Goal: Task Accomplishment & Management: Complete application form

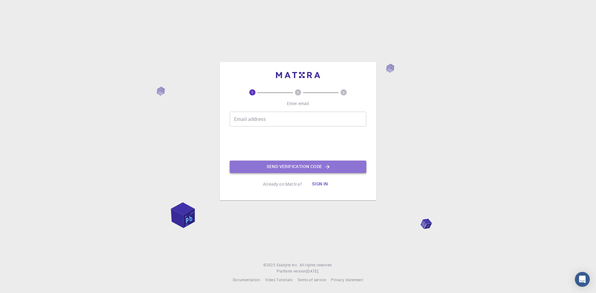
click at [327, 161] on button "Send verification code" at bounding box center [298, 167] width 137 height 12
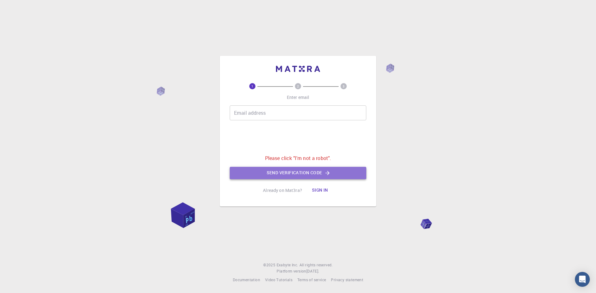
drag, startPoint x: 338, startPoint y: 172, endPoint x: 334, endPoint y: 174, distance: 4.2
click at [339, 172] on button "Send verification code" at bounding box center [298, 173] width 137 height 12
drag, startPoint x: 325, startPoint y: 180, endPoint x: 313, endPoint y: 184, distance: 12.4
click at [314, 184] on div "1 2 3 Enter email Email address Email address Please click "I'm not a robot". S…" at bounding box center [298, 140] width 137 height 114
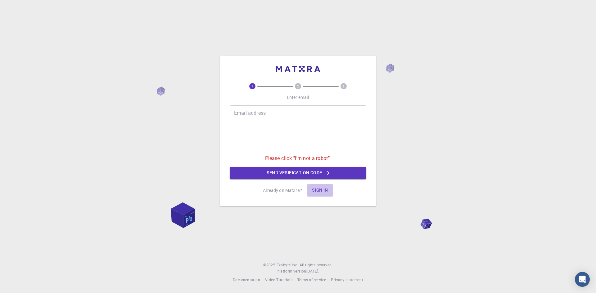
click at [317, 190] on button "Sign in" at bounding box center [320, 190] width 26 height 12
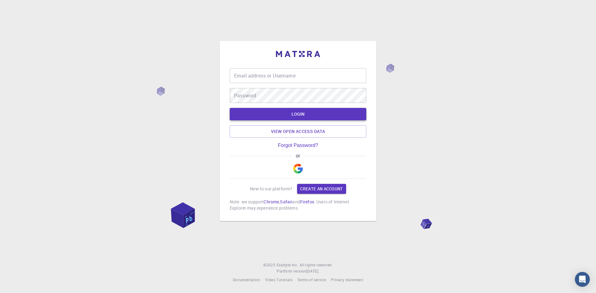
click at [310, 114] on button "LOGIN" at bounding box center [298, 114] width 137 height 12
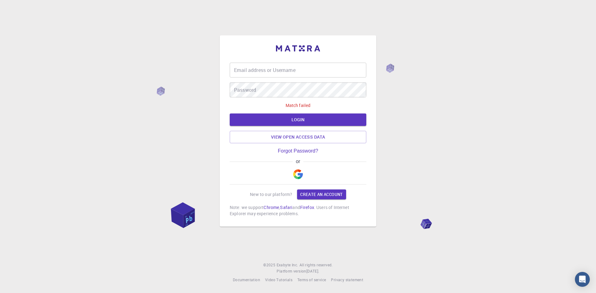
click at [295, 80] on div "Email address or Username Email address or Username Password Password" at bounding box center [298, 80] width 137 height 35
click at [307, 62] on div "Email address or Username Email address or Username Password Password Match fai…" at bounding box center [298, 131] width 137 height 172
click at [283, 74] on input "Email address or Username" at bounding box center [298, 70] width 137 height 15
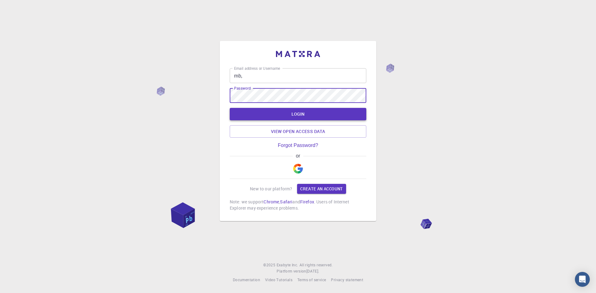
click at [316, 115] on button "LOGIN" at bounding box center [298, 114] width 137 height 12
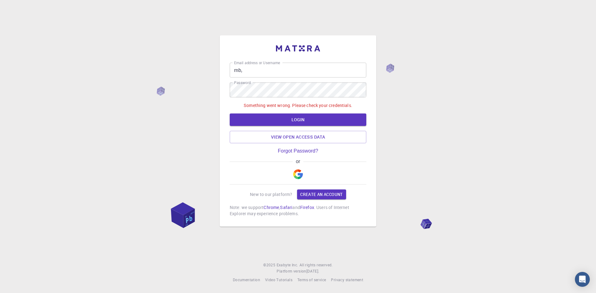
click at [267, 66] on input "mb," at bounding box center [298, 70] width 137 height 15
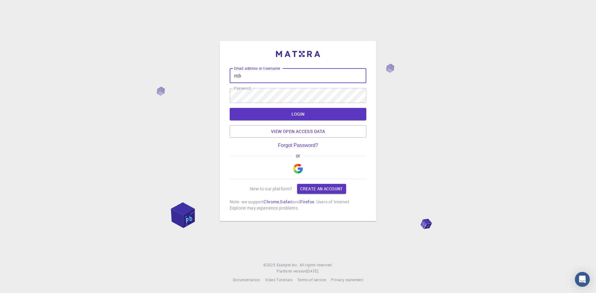
type input "m"
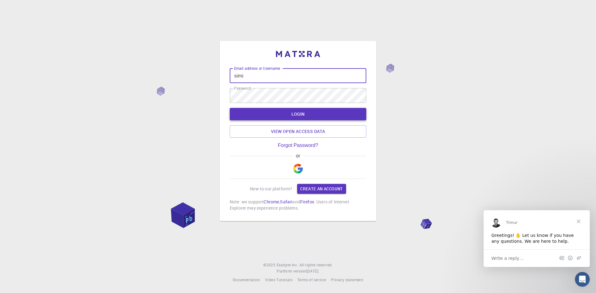
type input "simi"
click at [253, 112] on button "LOGIN" at bounding box center [298, 114] width 137 height 12
click at [230, 108] on button "LOGIN" at bounding box center [298, 114] width 137 height 12
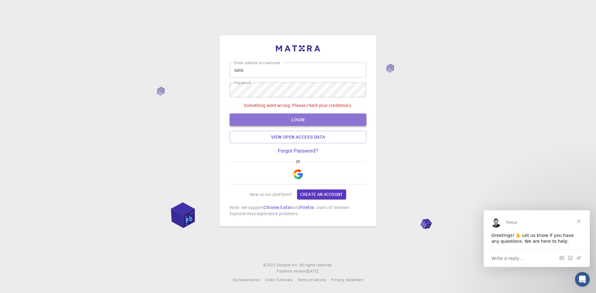
click at [295, 117] on button "LOGIN" at bounding box center [298, 120] width 137 height 12
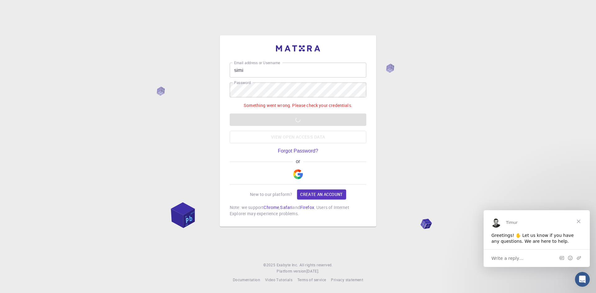
click at [295, 117] on div "Something went wrong. Please check your credentials. LOGIN View open access data" at bounding box center [298, 122] width 137 height 41
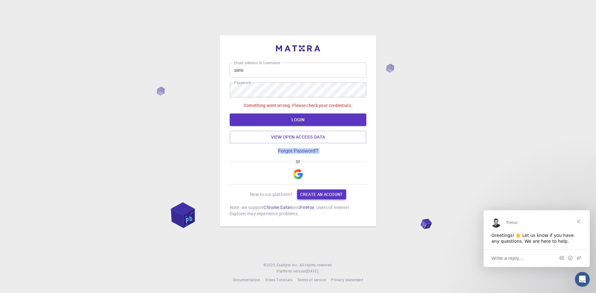
click at [311, 195] on link "Create an account" at bounding box center [321, 195] width 49 height 10
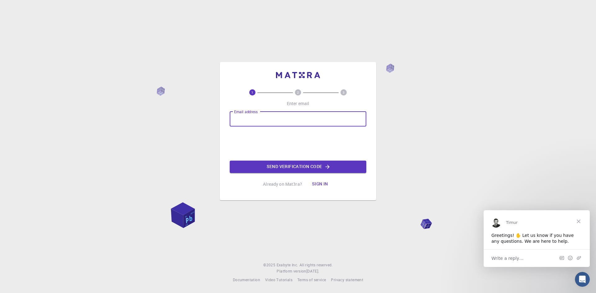
click at [290, 121] on input "Email address" at bounding box center [298, 119] width 137 height 15
click at [258, 120] on input "Email address" at bounding box center [298, 119] width 137 height 15
type input "[PERSON_NAME][EMAIL_ADDRESS][DOMAIN_NAME]"
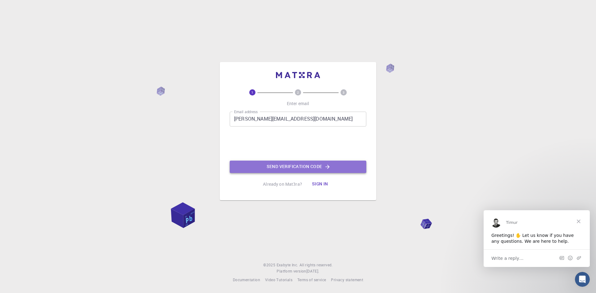
click at [321, 168] on button "Send verification code" at bounding box center [298, 167] width 137 height 12
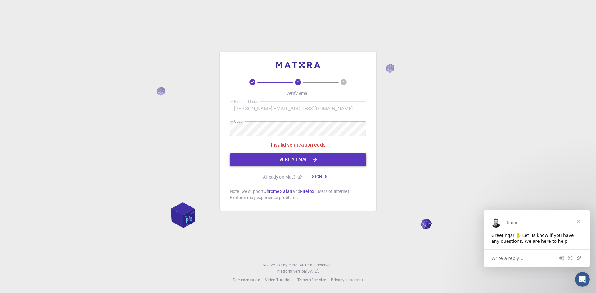
drag, startPoint x: 319, startPoint y: 167, endPoint x: 323, endPoint y: 157, distance: 10.8
click at [323, 157] on div "2 3 Verify email Email address [PERSON_NAME][EMAIL_ADDRESS][DOMAIN_NAME] Email …" at bounding box center [298, 140] width 137 height 122
click at [323, 157] on button "Verify email" at bounding box center [298, 160] width 137 height 12
click at [318, 152] on div "Email address [PERSON_NAME][EMAIL_ADDRESS][DOMAIN_NAME] Email address Code Code…" at bounding box center [298, 134] width 137 height 65
click at [328, 157] on button "Verify email" at bounding box center [298, 160] width 137 height 12
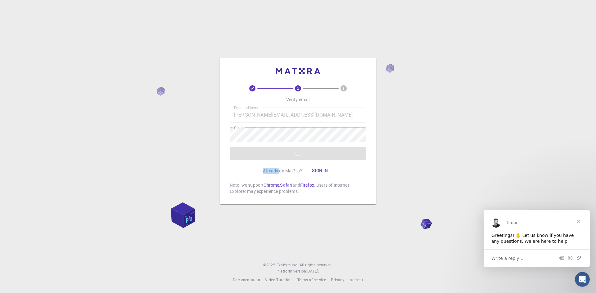
click at [328, 157] on div "Email address [PERSON_NAME][EMAIL_ADDRESS][DOMAIN_NAME] Email address Code Code…" at bounding box center [298, 134] width 137 height 52
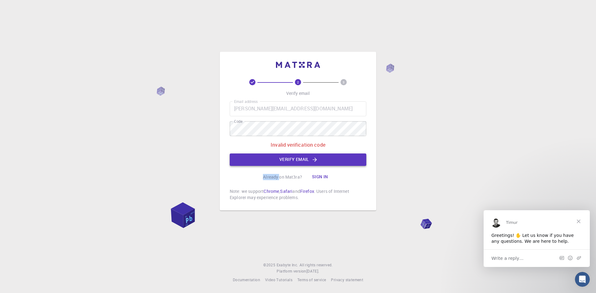
click at [328, 157] on button "Verify email" at bounding box center [298, 160] width 137 height 12
drag, startPoint x: 328, startPoint y: 157, endPoint x: 321, endPoint y: 158, distance: 6.9
click at [326, 158] on div "Email address [PERSON_NAME][EMAIL_ADDRESS][DOMAIN_NAME] Email address Code Code…" at bounding box center [298, 134] width 137 height 65
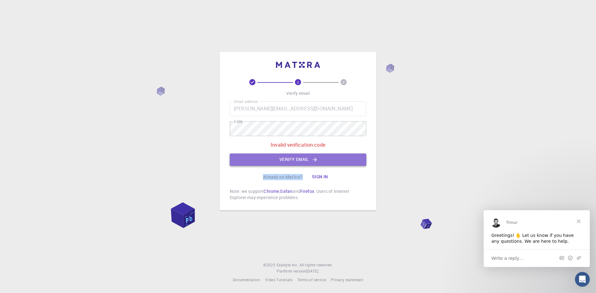
click at [321, 158] on button "Verify email" at bounding box center [298, 160] width 137 height 12
drag, startPoint x: 321, startPoint y: 158, endPoint x: 306, endPoint y: 168, distance: 17.9
click at [307, 168] on div "2 3 Verify email Email address [PERSON_NAME][EMAIL_ADDRESS][DOMAIN_NAME] Email …" at bounding box center [298, 140] width 137 height 122
click at [294, 181] on div "Already on Mat3ra? Sign in" at bounding box center [298, 177] width 70 height 12
click at [298, 176] on p "Already on Mat3ra?" at bounding box center [282, 177] width 39 height 6
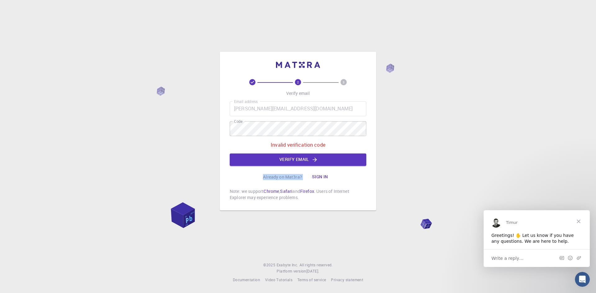
click at [322, 180] on button "Sign in" at bounding box center [320, 177] width 26 height 12
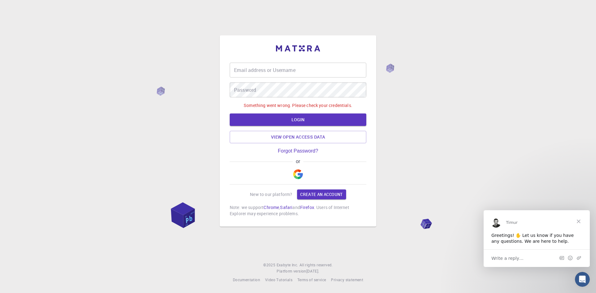
click at [326, 173] on div "or" at bounding box center [298, 172] width 137 height 26
click at [303, 151] on link "Forgot Password?" at bounding box center [298, 151] width 40 height 6
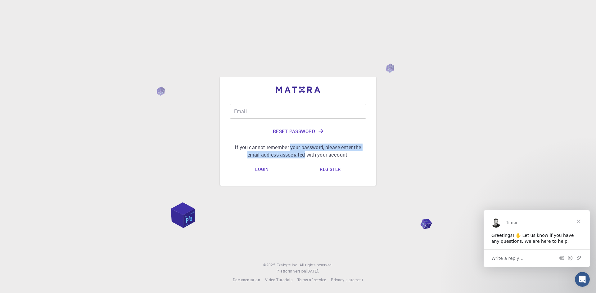
click at [287, 145] on p "If you cannot remember your password, please enter the email address associated…" at bounding box center [298, 151] width 137 height 15
click at [300, 107] on input "Email" at bounding box center [298, 111] width 137 height 15
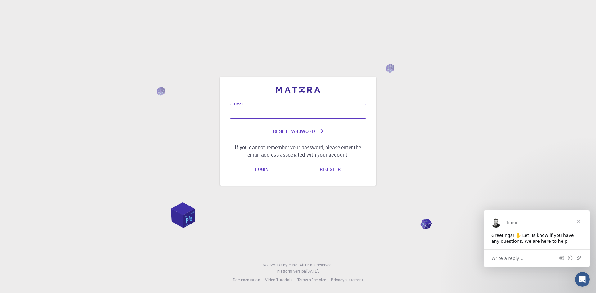
click at [301, 110] on input "Email" at bounding box center [298, 111] width 137 height 15
click at [293, 115] on input "Email" at bounding box center [298, 111] width 137 height 15
click at [315, 135] on button "Reset Password" at bounding box center [298, 131] width 137 height 15
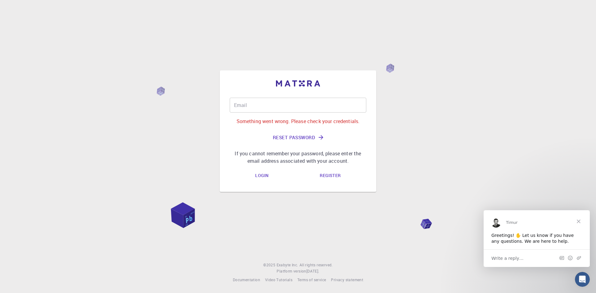
click at [316, 135] on div "Email Email Something went wrong. Please check your credentials. Reset Password…" at bounding box center [298, 131] width 137 height 67
drag, startPoint x: 304, startPoint y: 103, endPoint x: 265, endPoint y: 91, distance: 40.4
click at [262, 89] on div "Email Email Something went wrong. Please check your credentials. Reset Password…" at bounding box center [298, 131] width 137 height 102
click at [284, 105] on input "rrrrrr" at bounding box center [298, 105] width 137 height 15
type input "r"
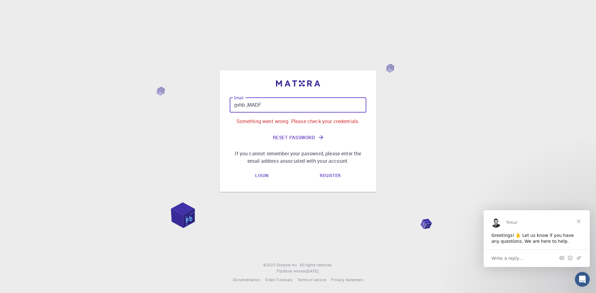
type input "gvhb ,MADF"
click at [255, 170] on link "Login" at bounding box center [261, 176] width 23 height 12
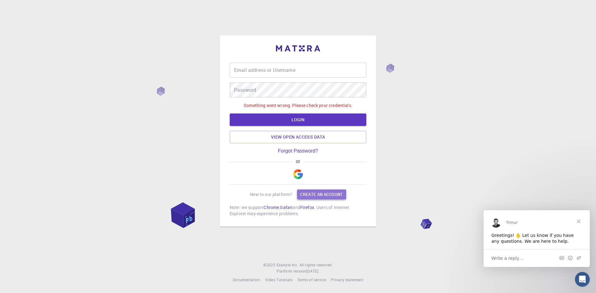
click at [307, 200] on link "Create an account" at bounding box center [321, 195] width 49 height 10
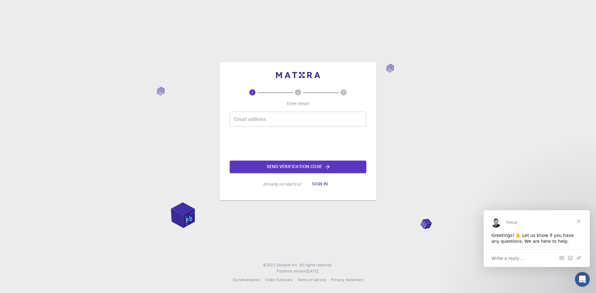
click at [308, 200] on div "1 2 3 Enter email Email address Email address Send verification code Already on…" at bounding box center [298, 131] width 157 height 139
drag, startPoint x: 282, startPoint y: 161, endPoint x: 282, endPoint y: 165, distance: 4.4
click at [282, 161] on button "Send verification code" at bounding box center [298, 167] width 137 height 12
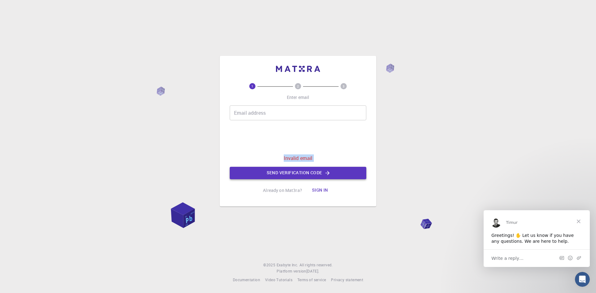
drag, startPoint x: 282, startPoint y: 165, endPoint x: 297, endPoint y: 176, distance: 19.1
click at [292, 174] on div "Email address Email address Invalid email Send verification code" at bounding box center [298, 143] width 137 height 74
drag, startPoint x: 309, startPoint y: 183, endPoint x: 322, endPoint y: 183, distance: 13.0
click at [316, 183] on div "1 2 3 Enter email Email address Email address Invalid email Send verification c…" at bounding box center [298, 140] width 137 height 114
drag, startPoint x: 322, startPoint y: 183, endPoint x: 331, endPoint y: 185, distance: 8.7
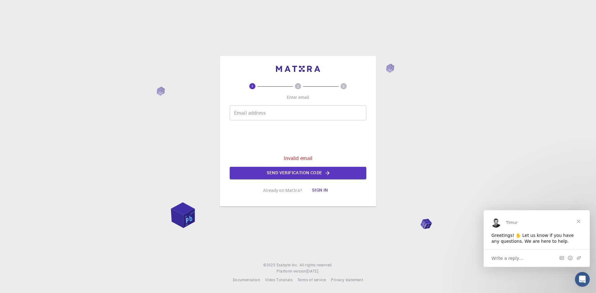
click at [330, 185] on div "1 2 3 Enter email Email address Email address Invalid email Send verification c…" at bounding box center [298, 140] width 137 height 114
drag, startPoint x: 347, startPoint y: 166, endPoint x: 339, endPoint y: 174, distance: 11.0
click at [343, 171] on div "Email address Email address Invalid email Send verification code" at bounding box center [298, 143] width 137 height 74
click at [331, 176] on button "Send verification code" at bounding box center [298, 173] width 137 height 12
drag, startPoint x: 321, startPoint y: 167, endPoint x: 321, endPoint y: 157, distance: 10.0
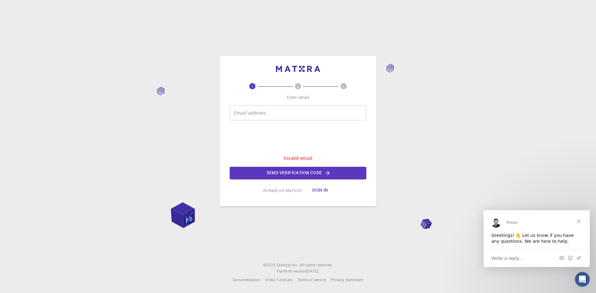
click at [321, 158] on div "Email address Email address Invalid email Send verification code" at bounding box center [298, 143] width 137 height 74
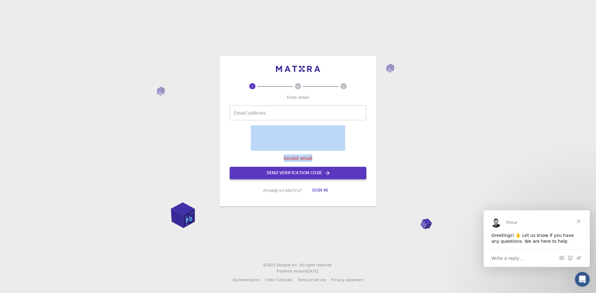
drag, startPoint x: 321, startPoint y: 158, endPoint x: 318, endPoint y: 171, distance: 12.8
click at [319, 165] on div "Email address Email address Invalid email Send verification code" at bounding box center [298, 143] width 137 height 74
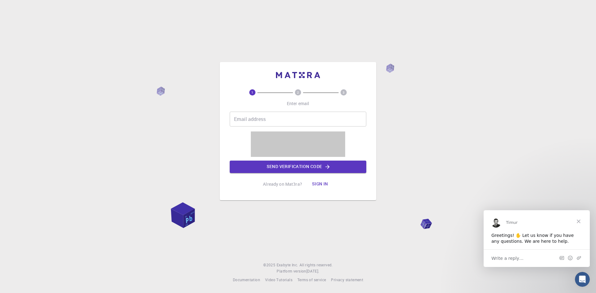
drag, startPoint x: 301, startPoint y: 141, endPoint x: 319, endPoint y: 86, distance: 57.8
